Goal: Transaction & Acquisition: Book appointment/travel/reservation

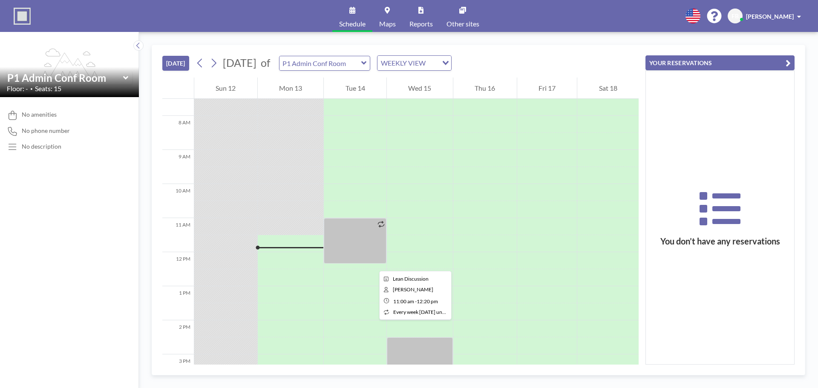
scroll to position [213, 0]
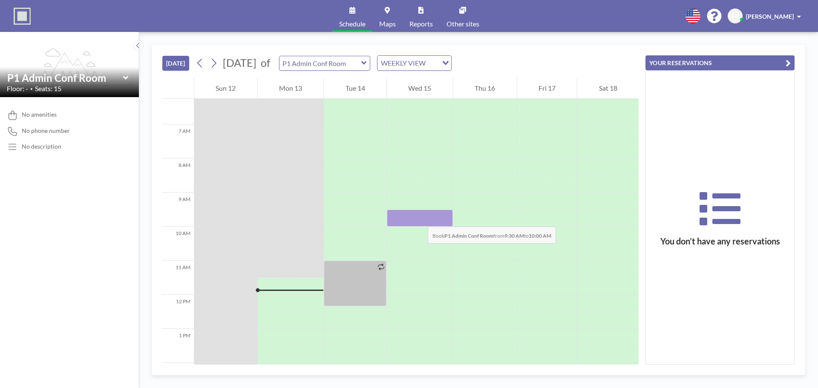
click at [419, 218] on div at bounding box center [420, 217] width 66 height 17
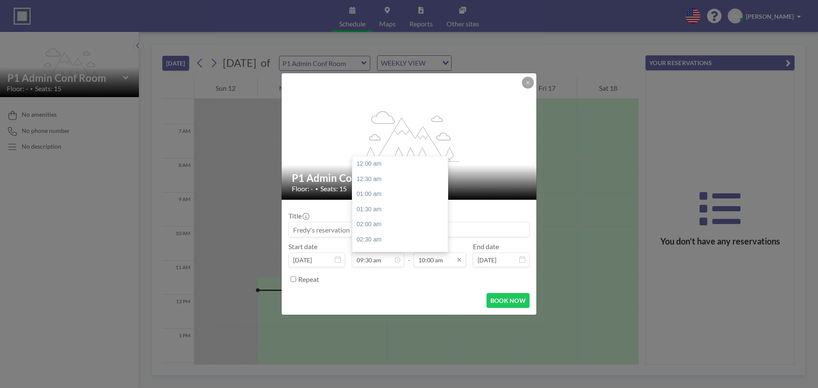
scroll to position [303, 0]
click at [459, 261] on icon at bounding box center [459, 260] width 4 height 4
click at [390, 177] on div "10:30 am" at bounding box center [420, 178] width 100 height 15
type input "10:30 am"
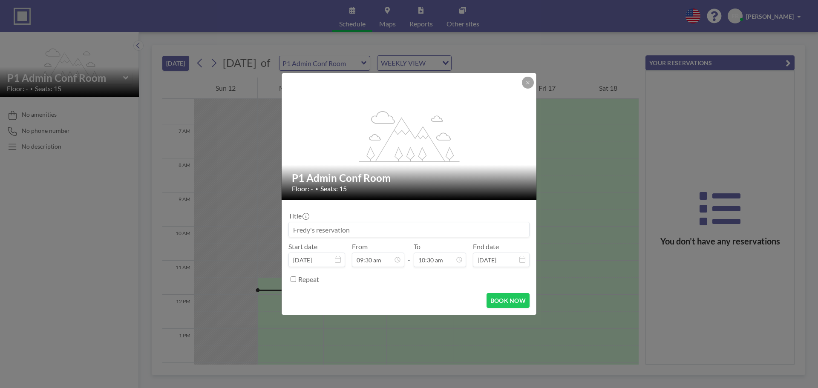
scroll to position [318, 0]
click at [395, 230] on input at bounding box center [409, 229] width 240 height 14
click at [361, 232] on input at bounding box center [409, 229] width 240 height 14
click at [351, 232] on input at bounding box center [409, 229] width 240 height 14
click at [351, 231] on input at bounding box center [409, 229] width 240 height 14
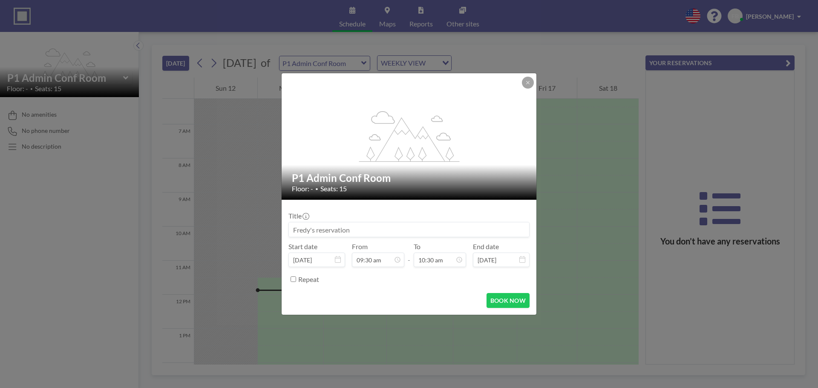
click at [361, 226] on input at bounding box center [409, 229] width 240 height 14
click at [345, 229] on input at bounding box center [409, 229] width 240 height 14
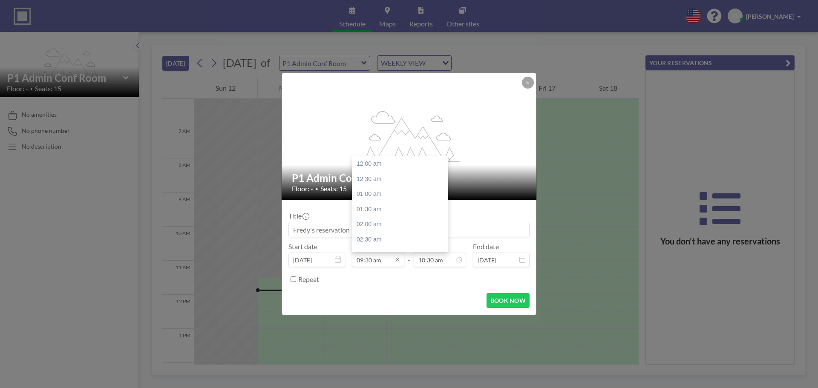
scroll to position [288, 0]
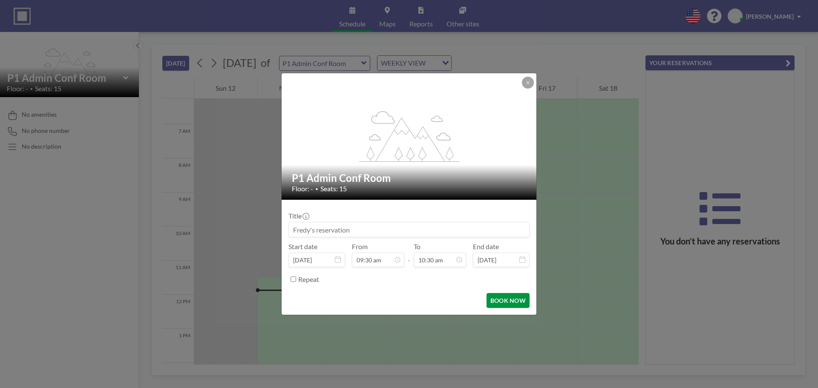
click at [510, 301] on button "BOOK NOW" at bounding box center [507, 300] width 43 height 15
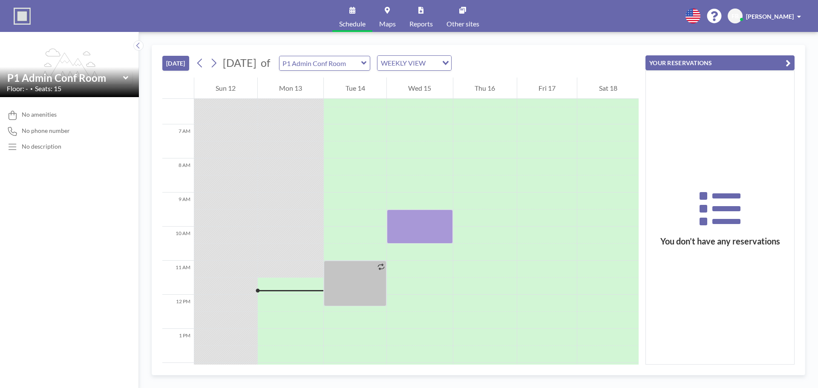
click at [370, 57] on div "P1 Admin Conf Room" at bounding box center [325, 63] width 92 height 15
click at [366, 64] on icon at bounding box center [363, 62] width 5 height 3
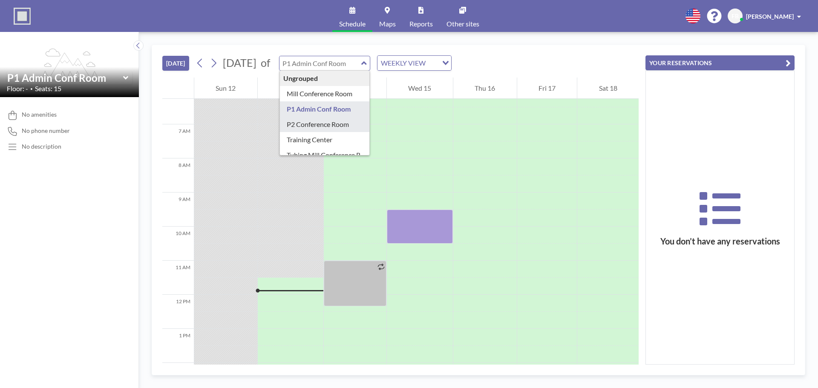
type input "P2 Conference Room"
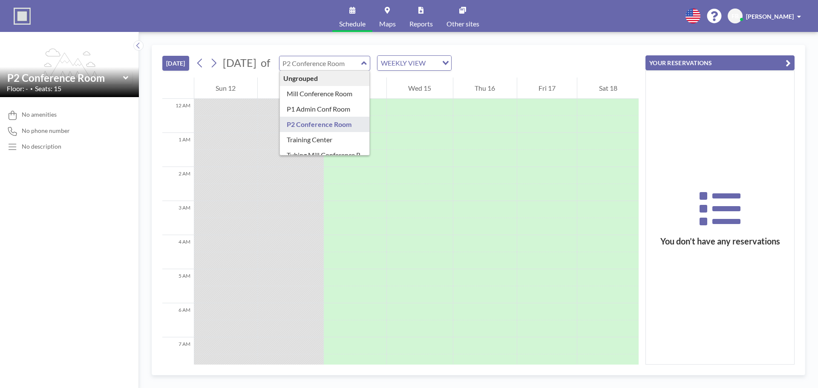
click at [361, 62] on input "text" at bounding box center [320, 63] width 82 height 14
type input "P1 Admin Conf Room"
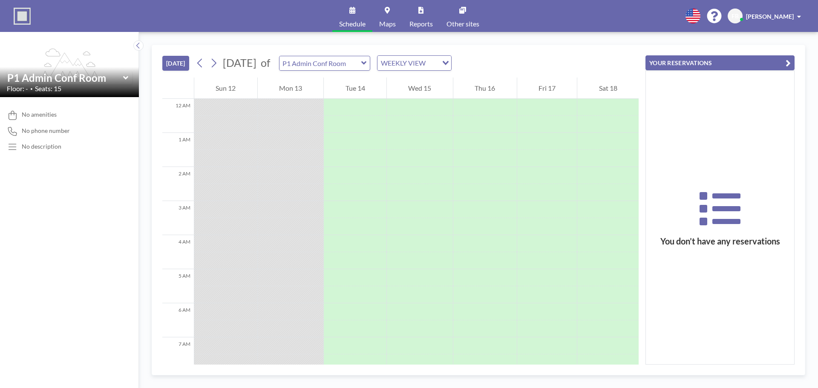
click at [367, 65] on icon at bounding box center [364, 63] width 6 height 9
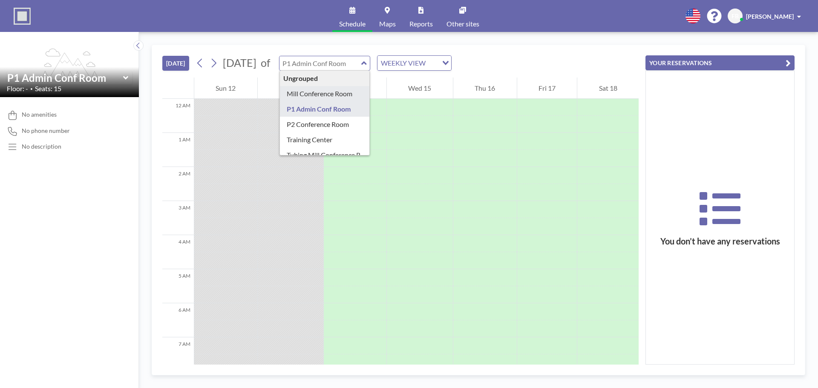
type input "Mill Conference Room"
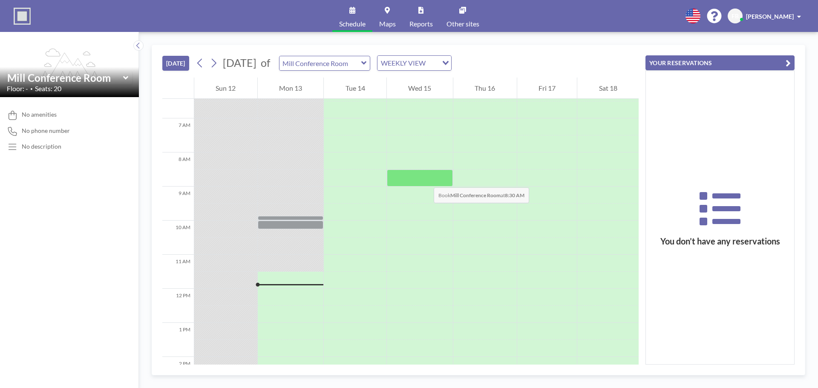
scroll to position [255, 0]
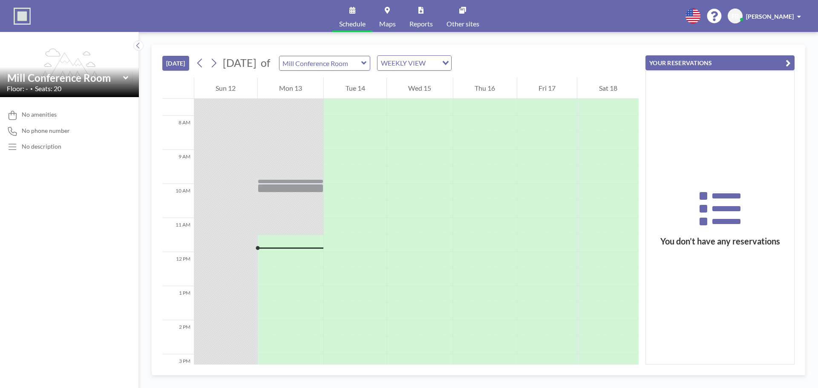
click at [367, 64] on icon at bounding box center [364, 63] width 6 height 9
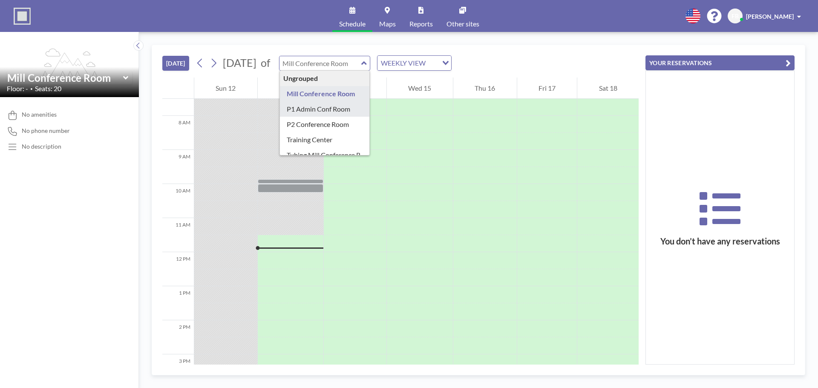
type input "P1 Admin Conf Room"
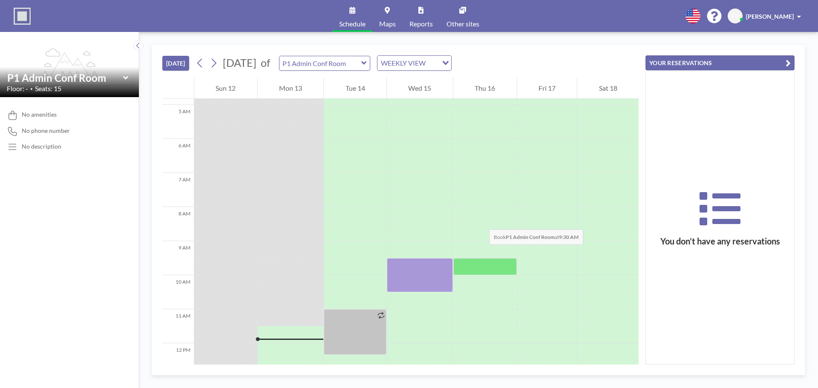
scroll to position [213, 0]
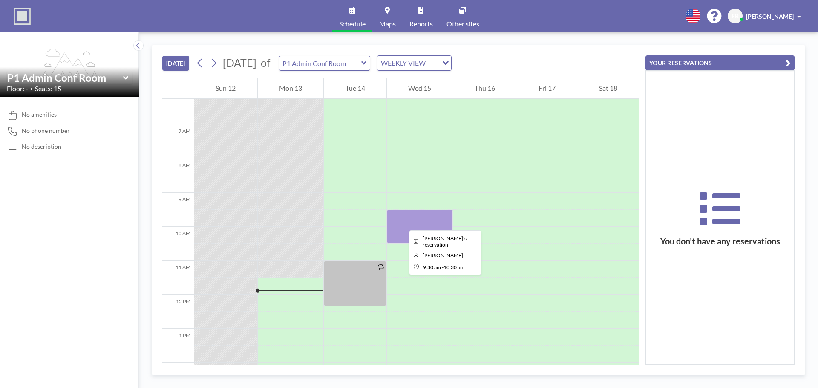
click at [402, 223] on div at bounding box center [420, 226] width 66 height 34
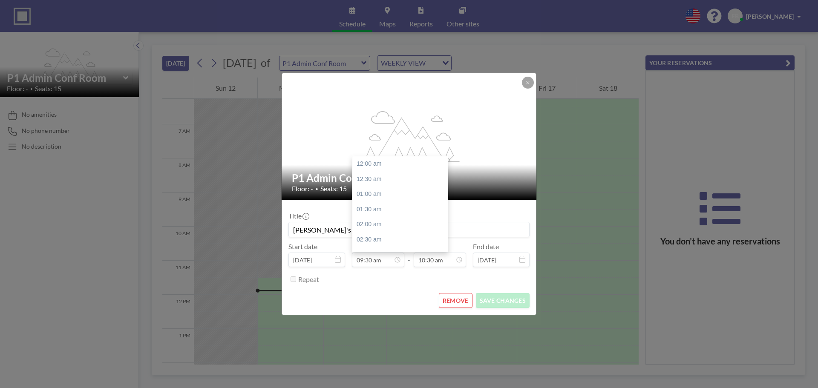
scroll to position [288, 0]
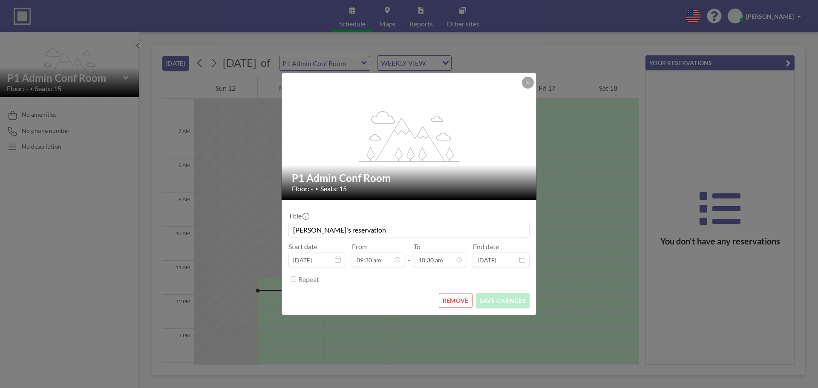
click at [458, 297] on button "REMOVE" at bounding box center [456, 300] width 34 height 15
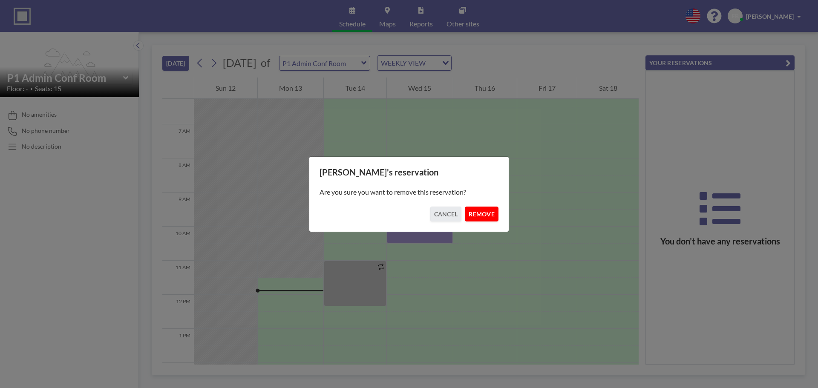
click at [484, 218] on button "REMOVE" at bounding box center [482, 214] width 34 height 15
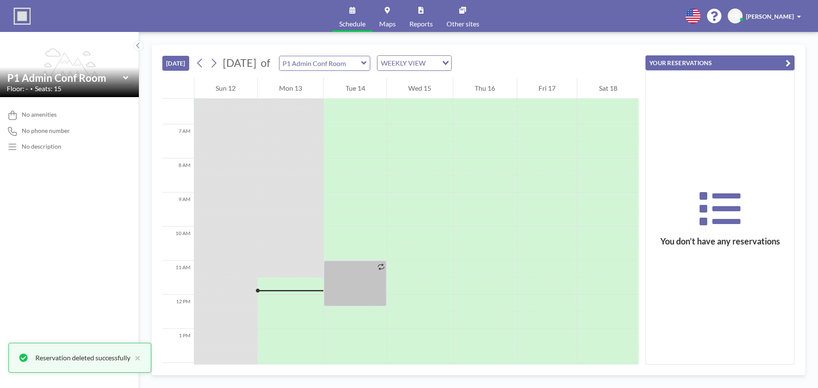
click at [366, 63] on icon at bounding box center [363, 62] width 5 height 3
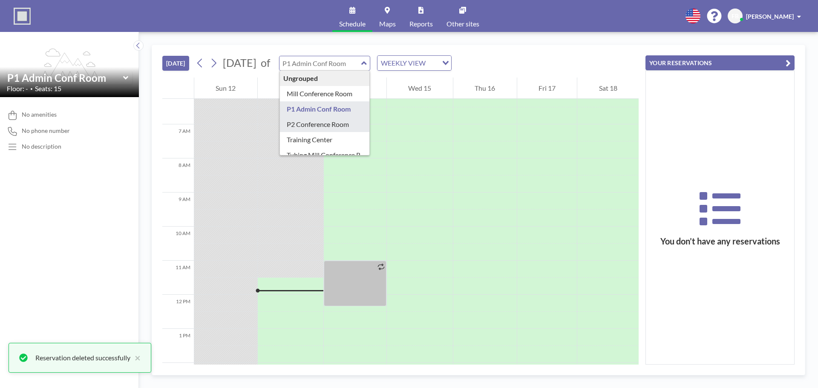
type input "P2 Conference Room"
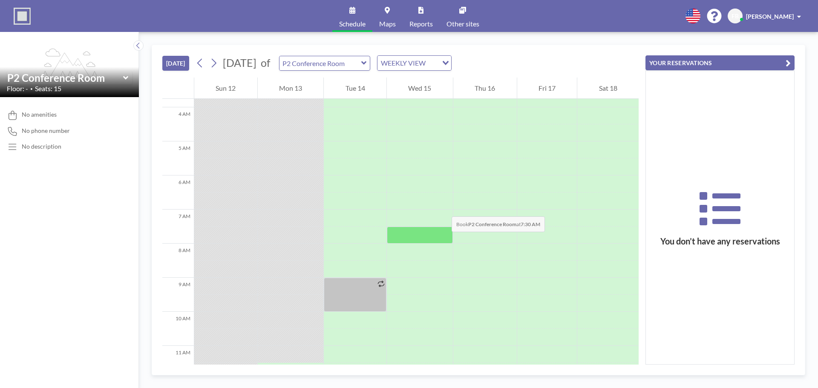
scroll to position [170, 0]
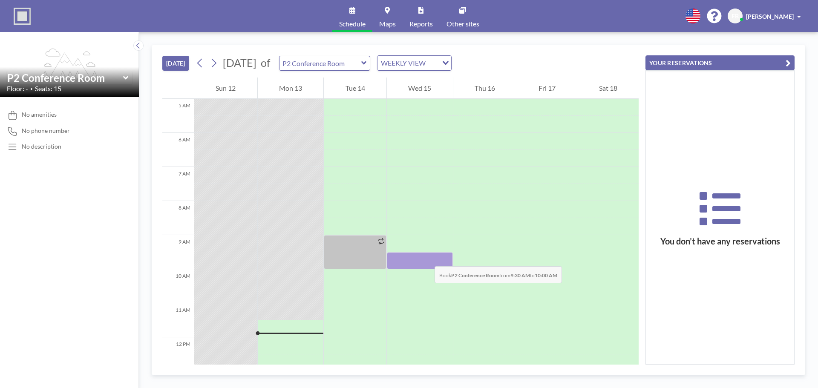
click at [426, 258] on div at bounding box center [420, 260] width 66 height 17
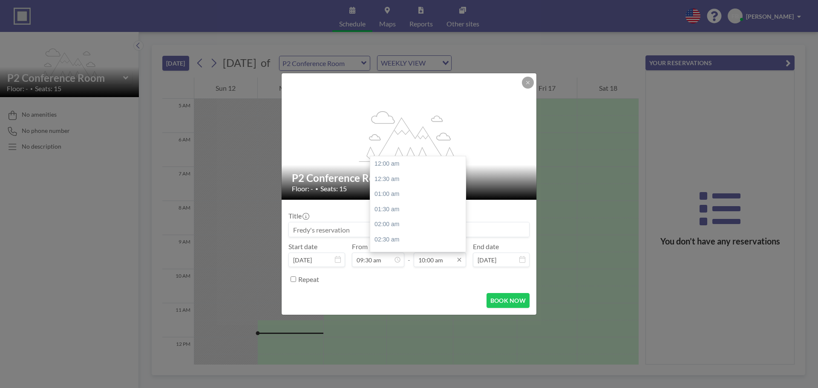
scroll to position [303, 0]
click at [388, 181] on div "10:30 am" at bounding box center [420, 178] width 100 height 15
type input "10:30 am"
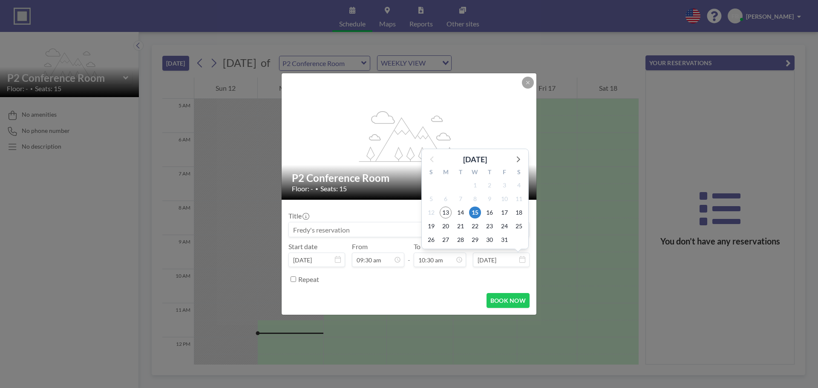
scroll to position [0, 0]
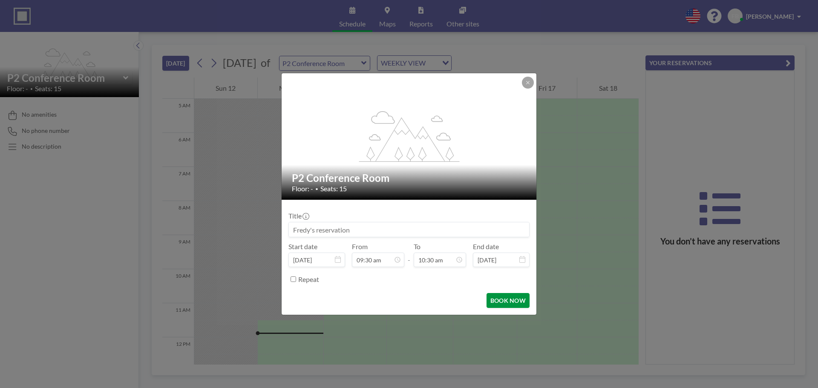
click at [506, 301] on button "BOOK NOW" at bounding box center [507, 300] width 43 height 15
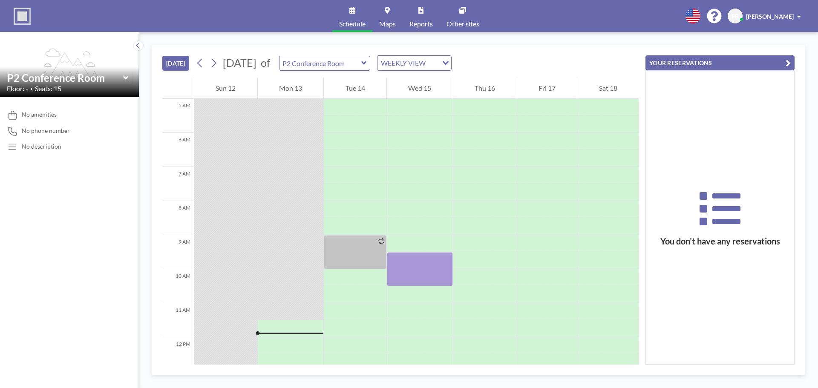
click at [370, 67] on div "P2 Conference Room" at bounding box center [325, 63] width 92 height 15
click at [367, 62] on icon at bounding box center [364, 63] width 6 height 9
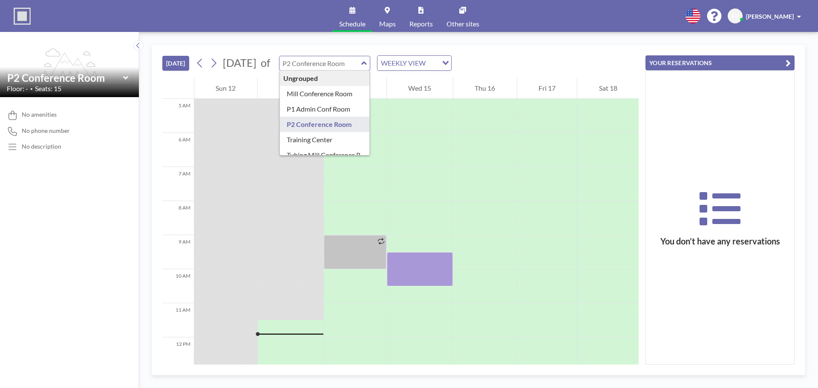
click at [539, 52] on div "[DATE] [DATE] of Ungrouped Mill Conference Room P1 Admin Conf Room P2 Conferenc…" at bounding box center [400, 61] width 476 height 32
